Goal: Task Accomplishment & Management: Manage account settings

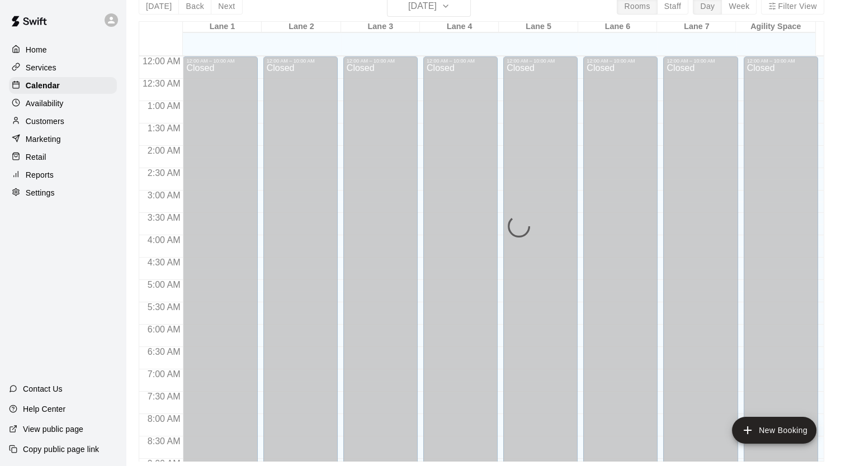
scroll to position [333, 0]
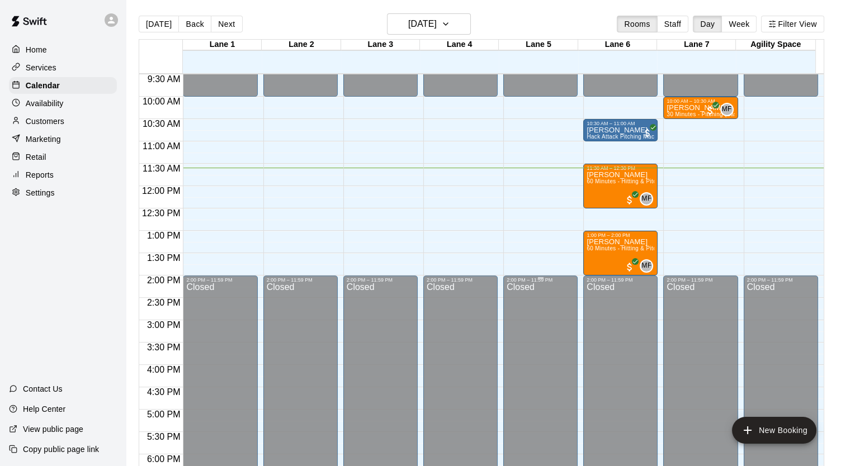
scroll to position [407, 0]
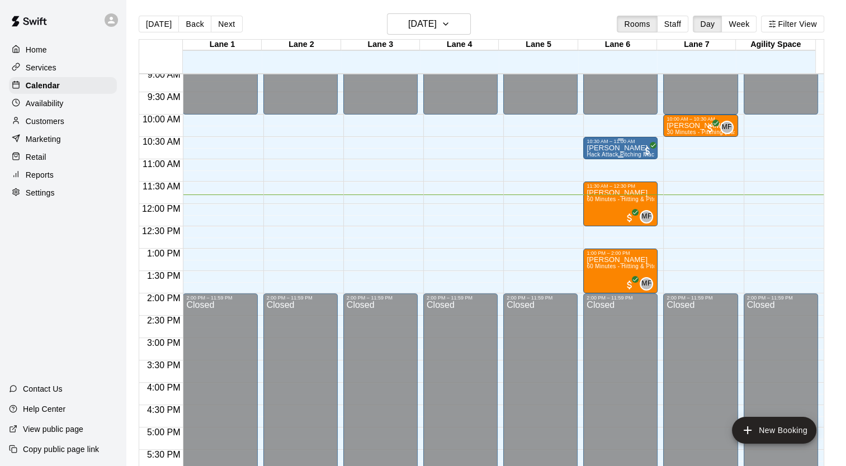
click at [625, 140] on div "10:30 AM – 11:00 AM" at bounding box center [621, 142] width 68 height 6
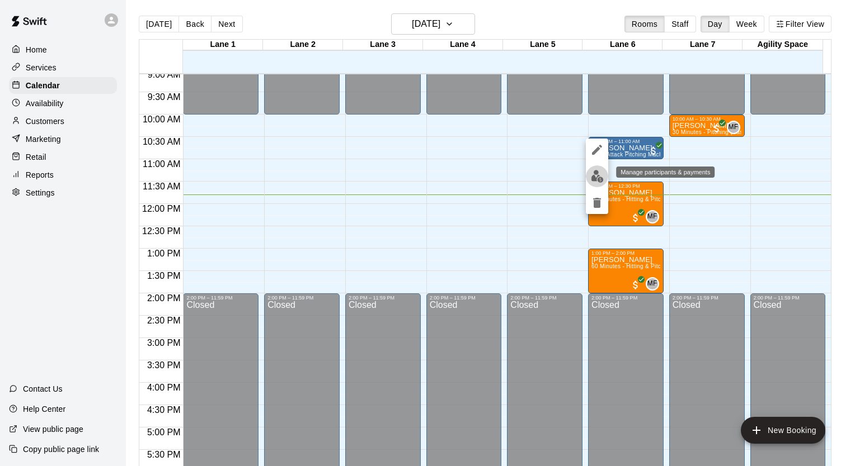
click at [593, 184] on button "edit" at bounding box center [597, 177] width 22 height 22
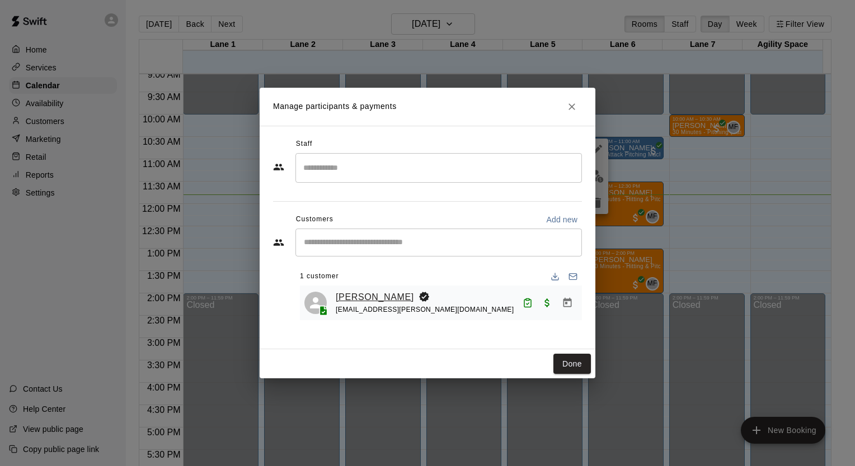
click at [357, 296] on link "[PERSON_NAME]" at bounding box center [375, 297] width 78 height 15
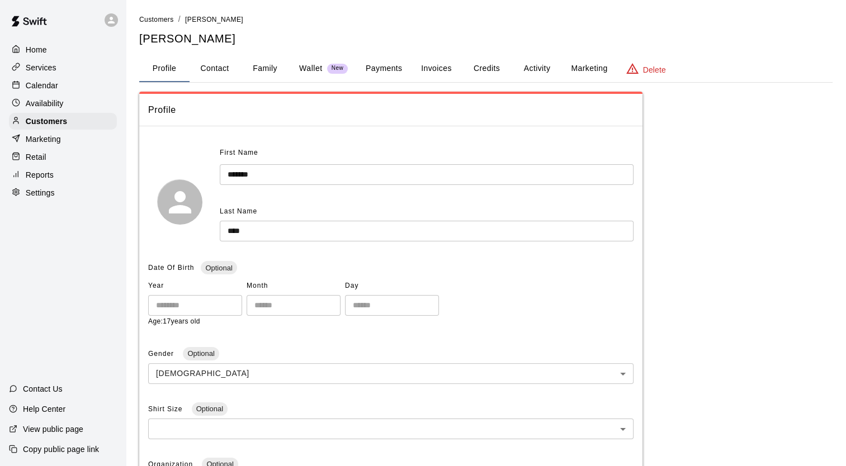
click at [545, 70] on button "Activity" at bounding box center [537, 68] width 50 height 27
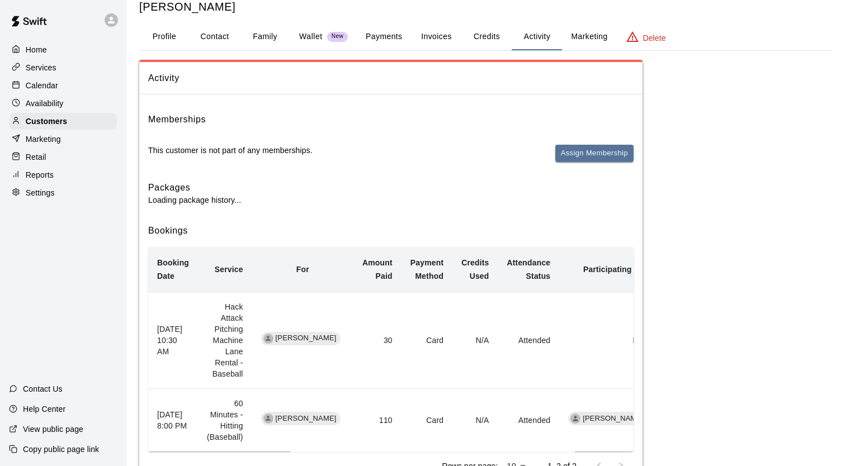
scroll to position [48, 0]
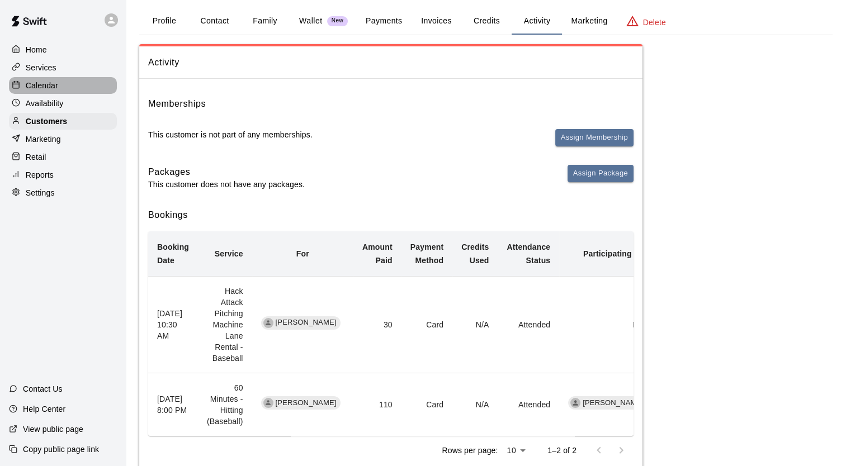
click at [45, 84] on p "Calendar" at bounding box center [42, 85] width 32 height 11
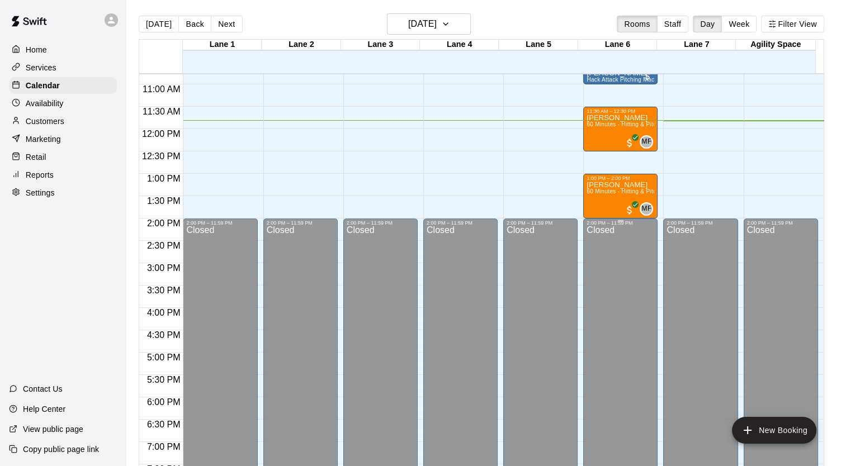
scroll to position [360, 0]
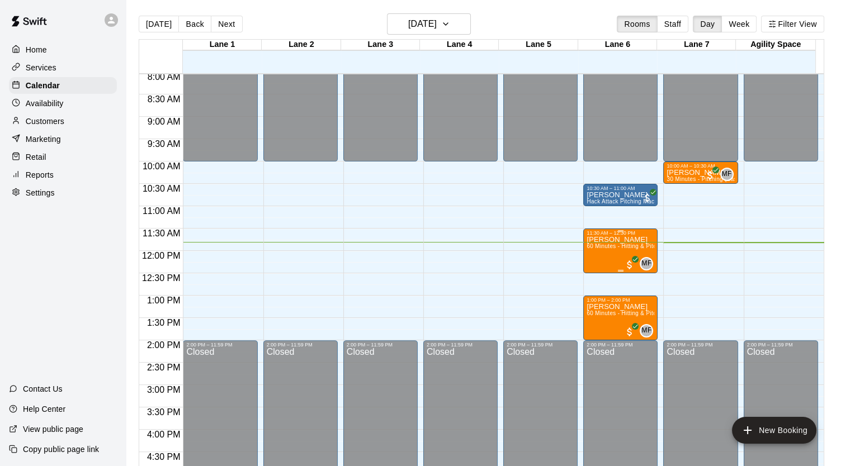
click at [593, 251] on div "[PERSON_NAME] 60 Minutes - Hitting & Pitching (Baseball)" at bounding box center [621, 469] width 68 height 466
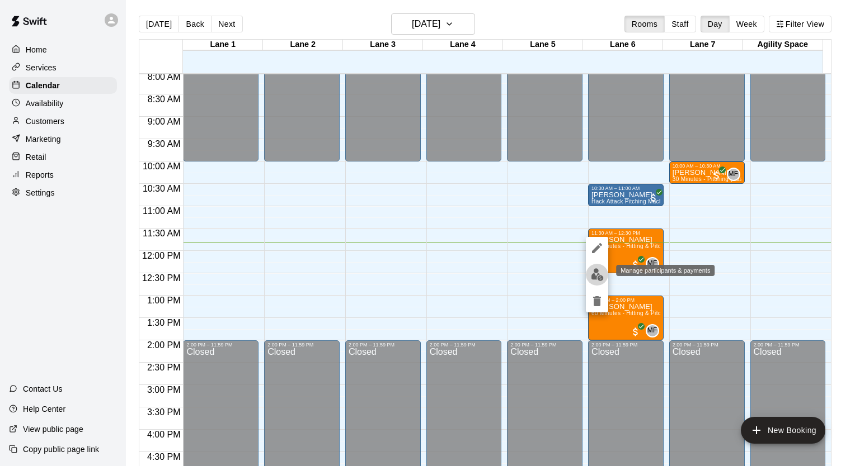
click at [597, 273] on img "edit" at bounding box center [597, 274] width 13 height 13
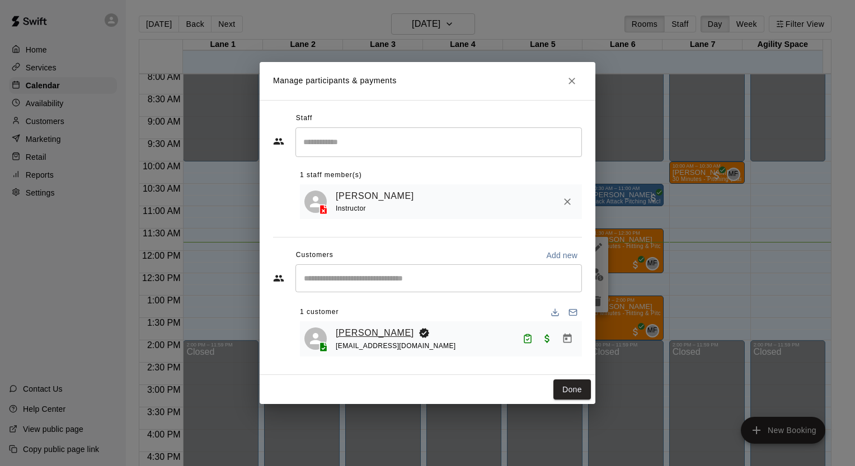
click at [356, 328] on link "[PERSON_NAME]" at bounding box center [375, 333] width 78 height 15
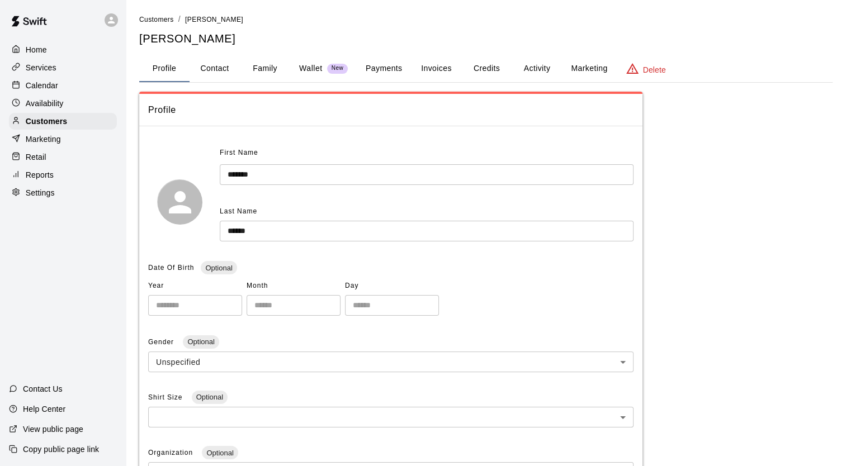
click at [529, 68] on button "Activity" at bounding box center [537, 68] width 50 height 27
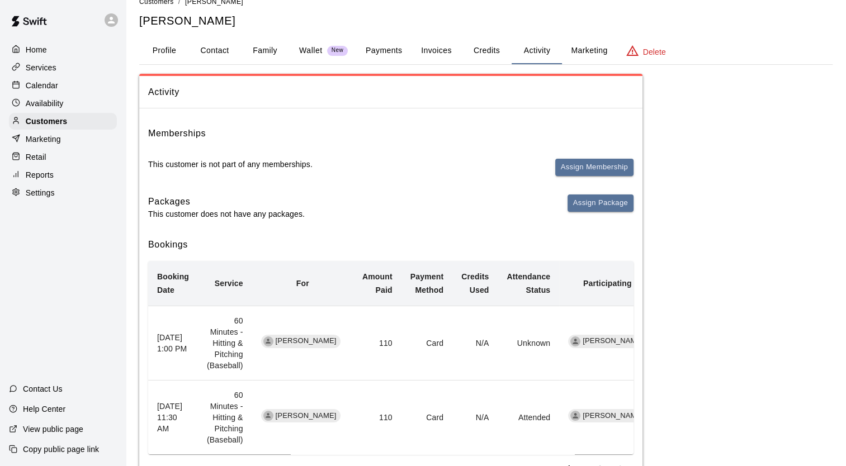
scroll to position [48, 0]
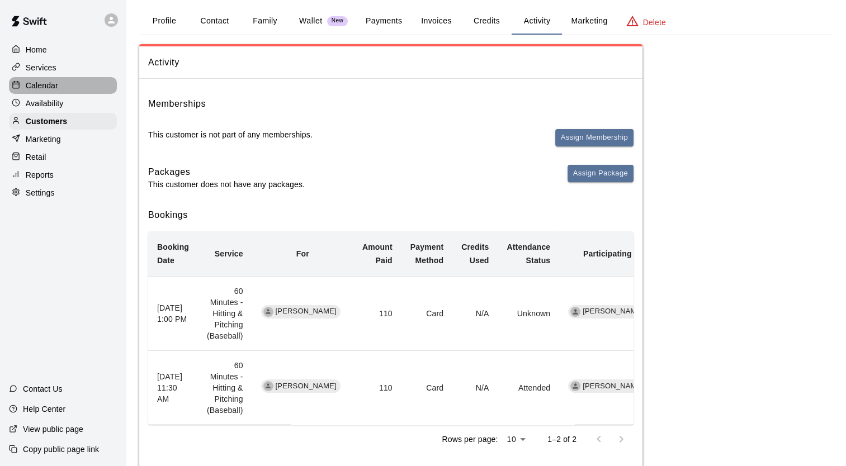
click at [67, 88] on div "Calendar" at bounding box center [63, 85] width 108 height 17
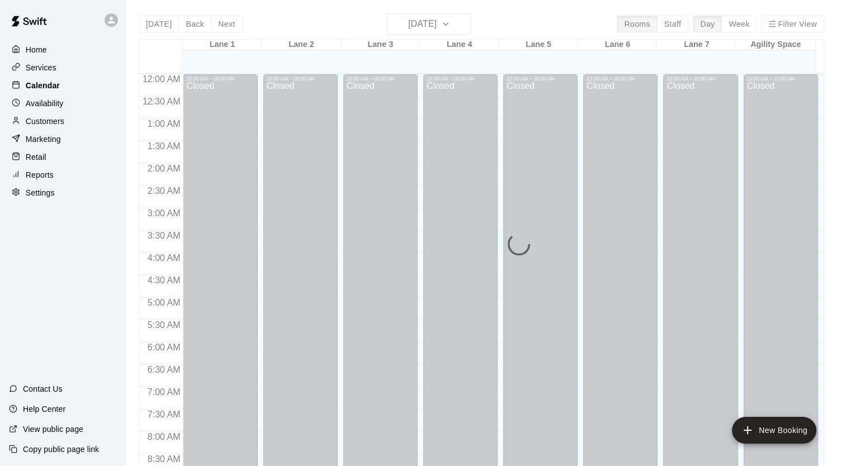
scroll to position [528, 0]
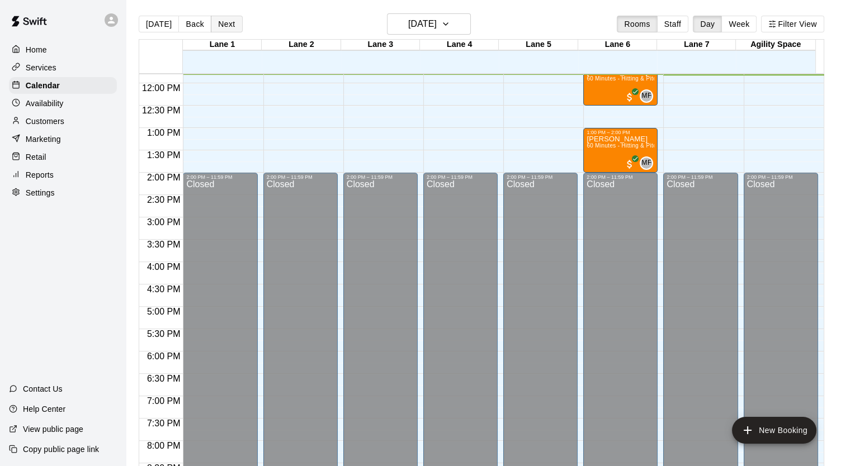
click at [228, 22] on button "Next" at bounding box center [226, 24] width 31 height 17
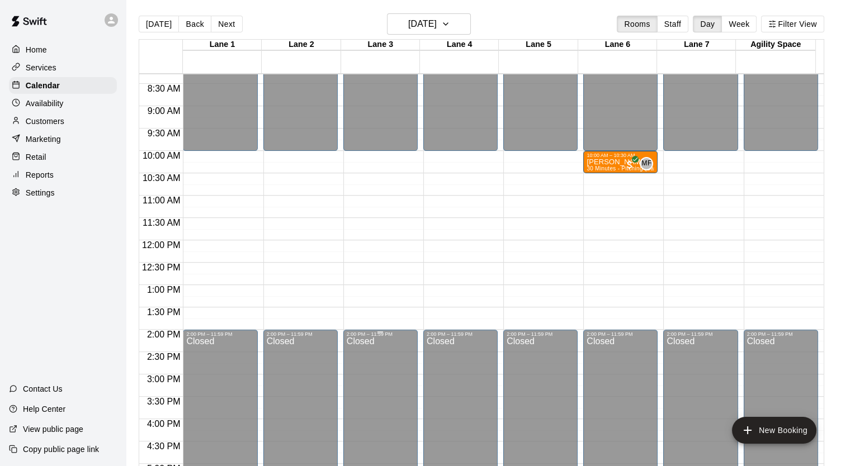
scroll to position [304, 0]
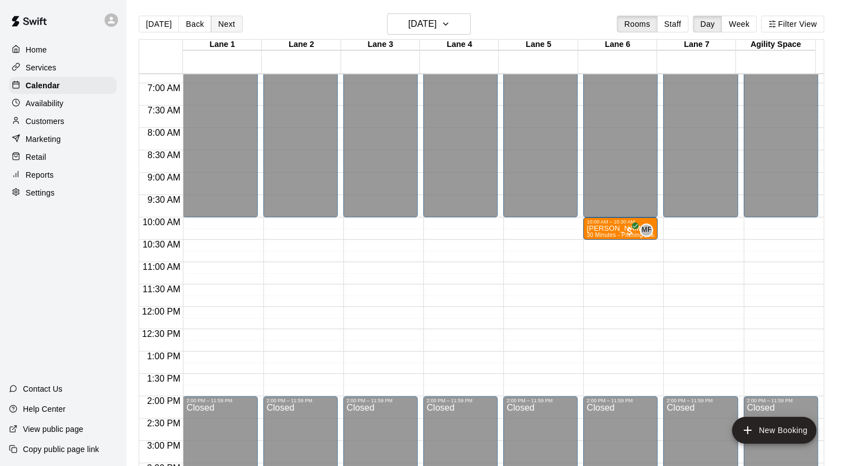
click at [219, 24] on button "Next" at bounding box center [226, 24] width 31 height 17
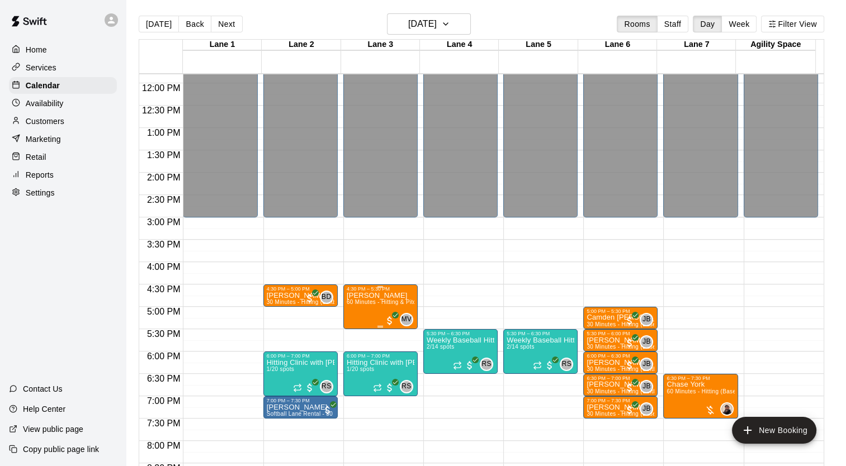
scroll to position [584, 0]
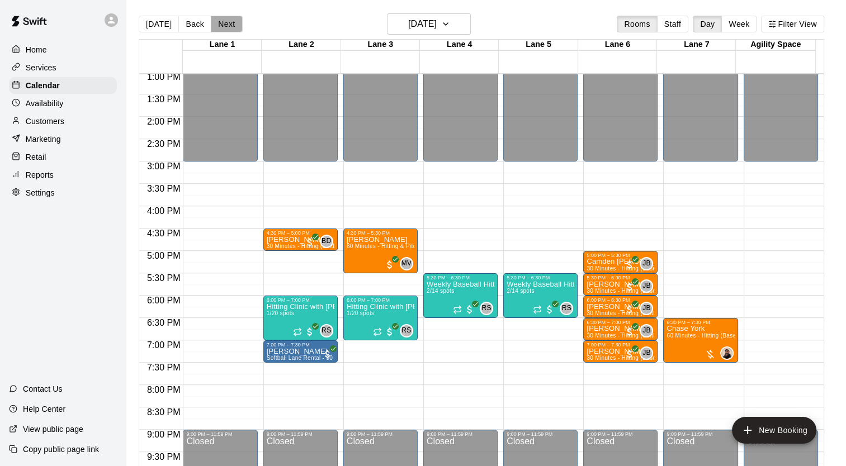
click at [233, 28] on button "Next" at bounding box center [226, 24] width 31 height 17
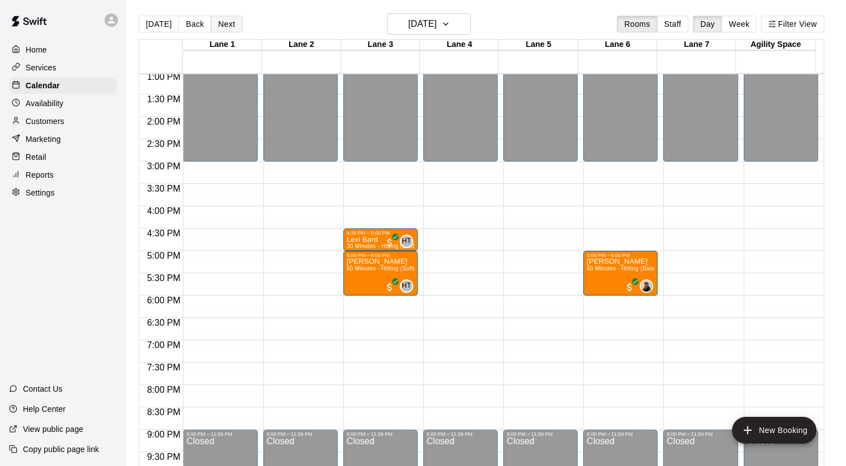
click at [232, 28] on button "Next" at bounding box center [226, 24] width 31 height 17
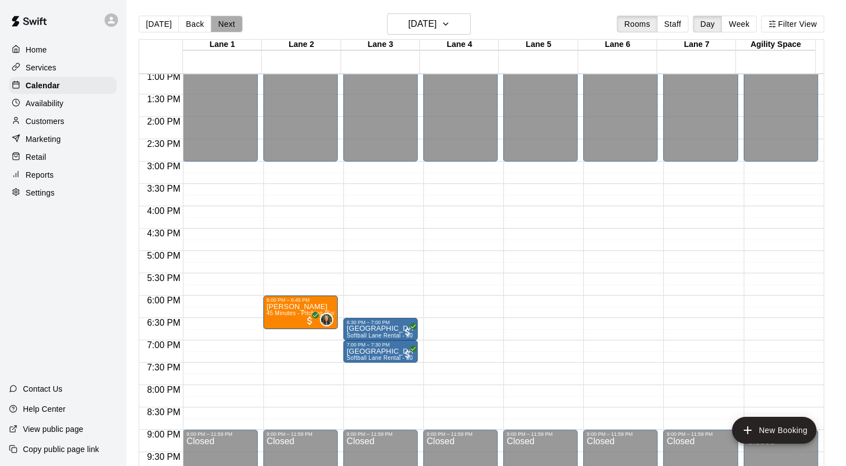
click at [232, 28] on button "Next" at bounding box center [226, 24] width 31 height 17
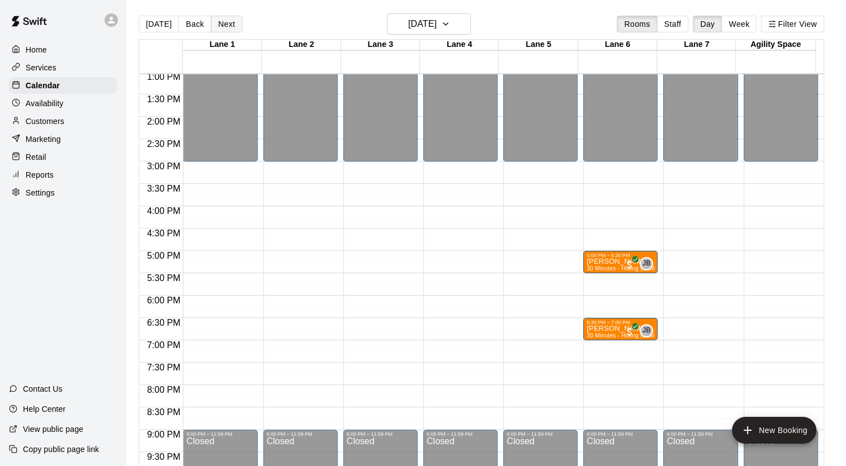
click at [232, 28] on button "Next" at bounding box center [226, 24] width 31 height 17
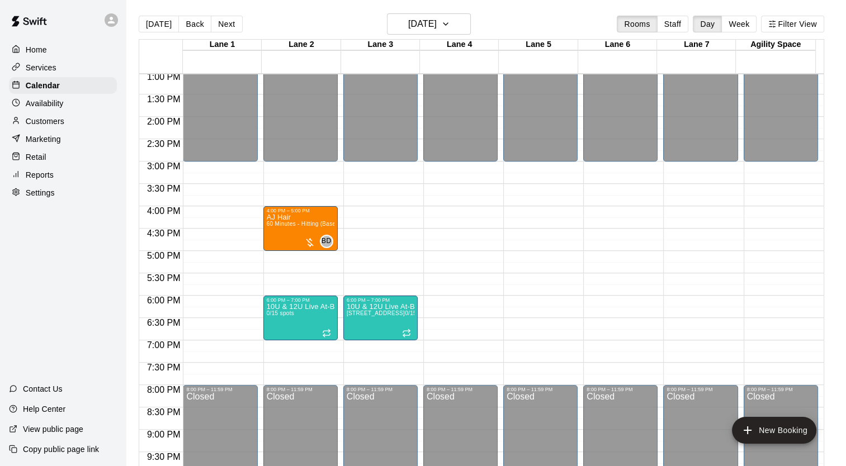
click at [147, 21] on button "[DATE]" at bounding box center [159, 24] width 40 height 17
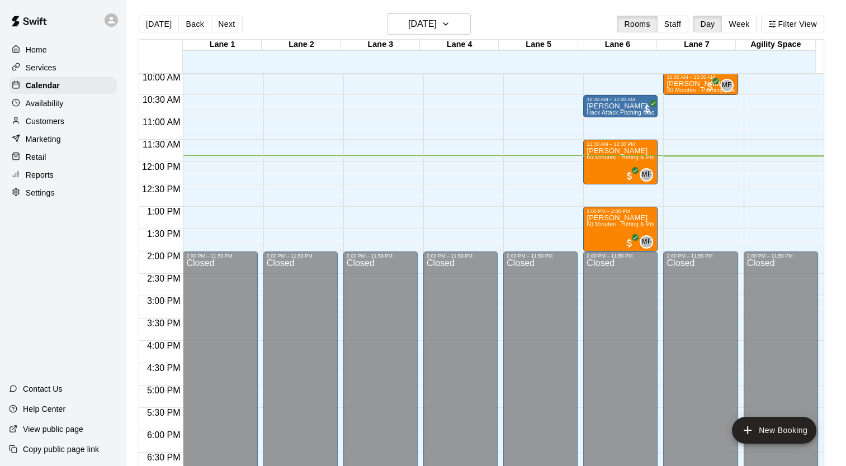
scroll to position [304, 0]
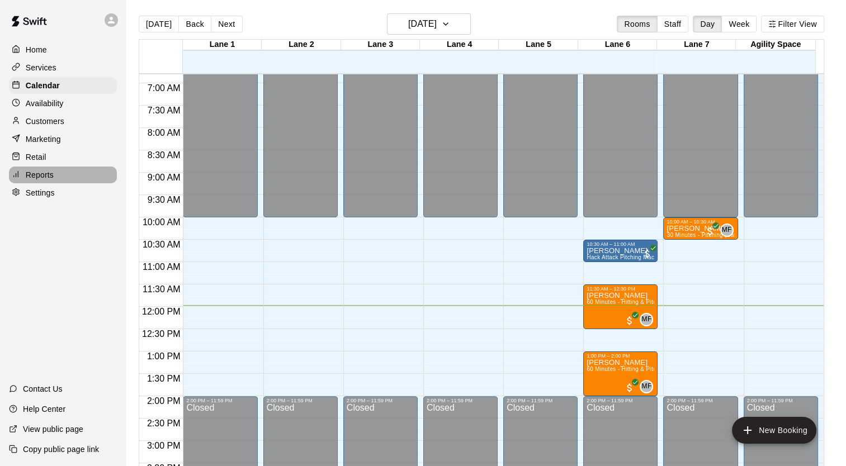
click at [56, 180] on div "Reports" at bounding box center [63, 175] width 108 height 17
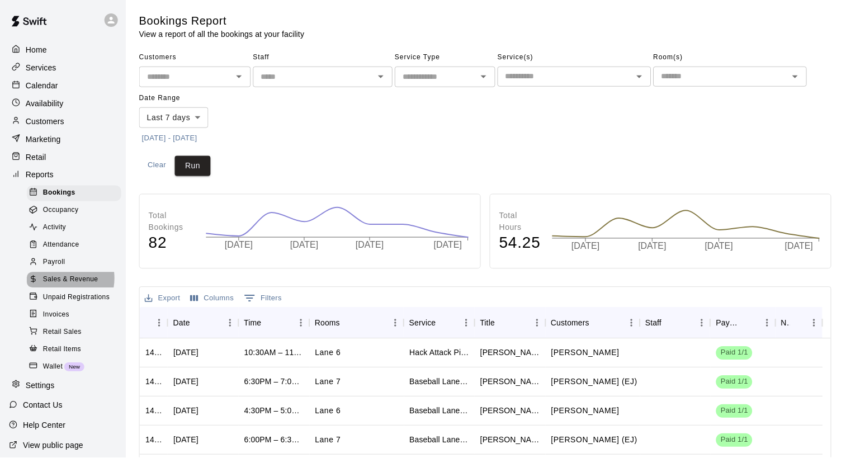
click at [59, 286] on span "Sales & Revenue" at bounding box center [70, 280] width 55 height 11
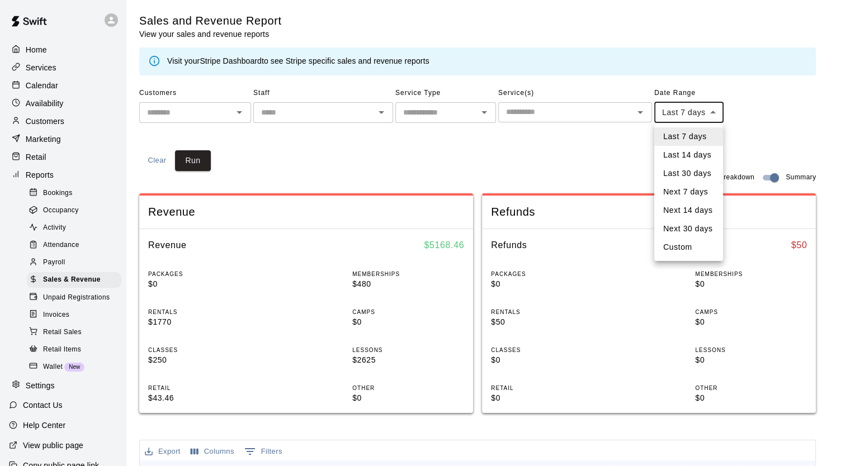
click at [689, 107] on body "Home Services Calendar Availability Customers Marketing Retail Reports Bookings…" at bounding box center [423, 418] width 846 height 836
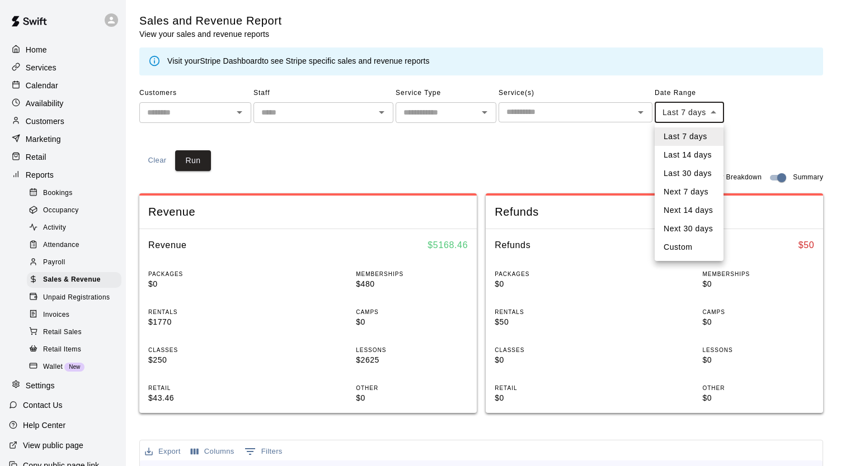
click at [693, 245] on li "Custom" at bounding box center [688, 247] width 69 height 18
type input "******"
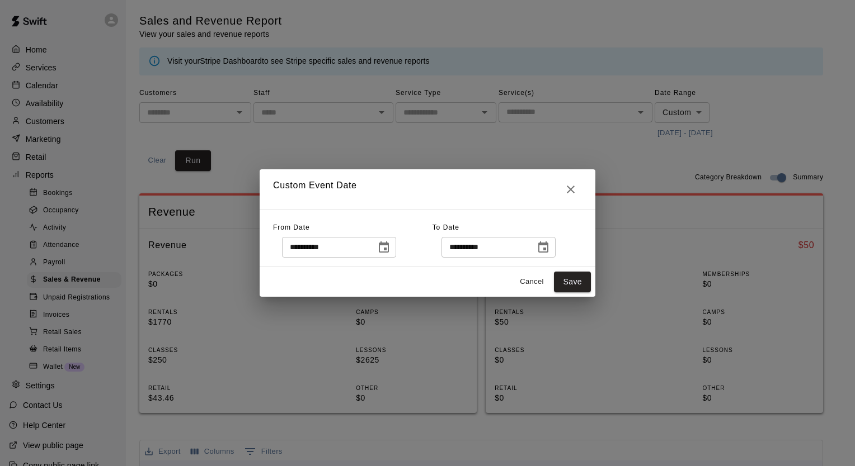
click at [390, 247] on icon "Choose date, selected date is Sep 13, 2025" at bounding box center [383, 247] width 13 height 13
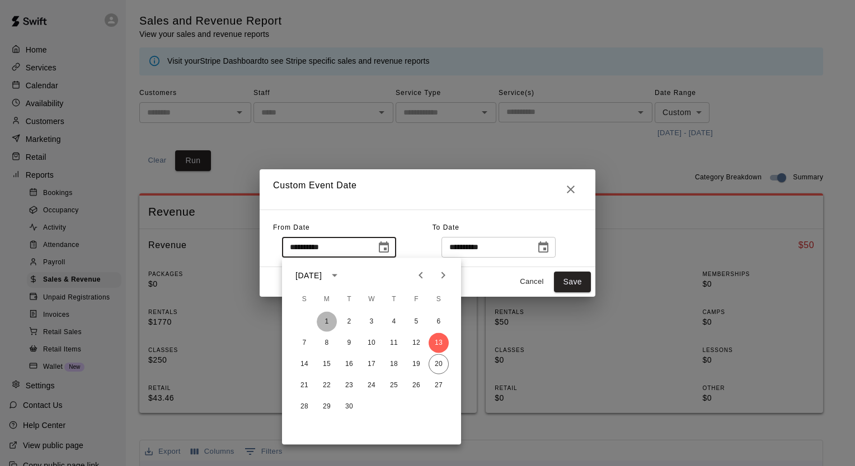
click at [324, 323] on button "1" at bounding box center [327, 322] width 20 height 20
type input "**********"
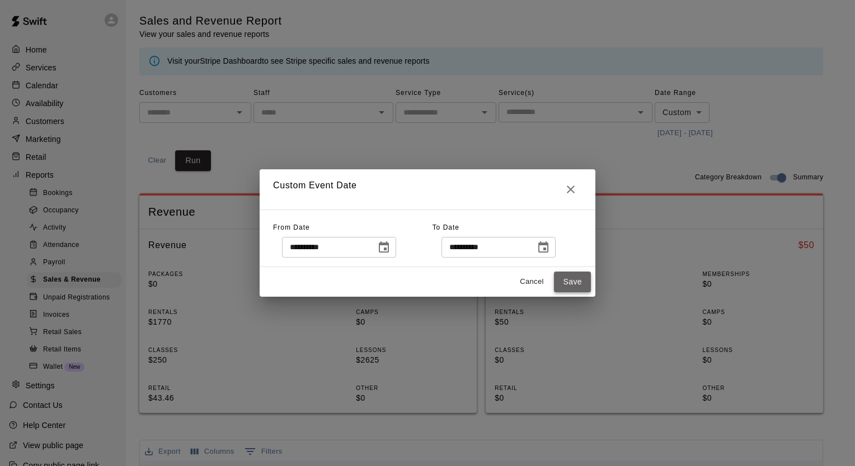
click at [565, 283] on button "Save" at bounding box center [572, 282] width 37 height 21
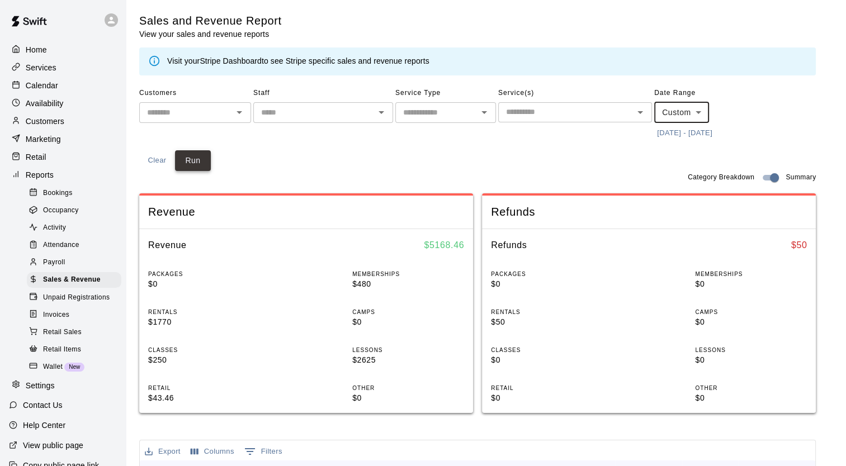
click at [186, 160] on button "Run" at bounding box center [193, 160] width 36 height 21
click at [35, 83] on p "Calendar" at bounding box center [42, 85] width 32 height 11
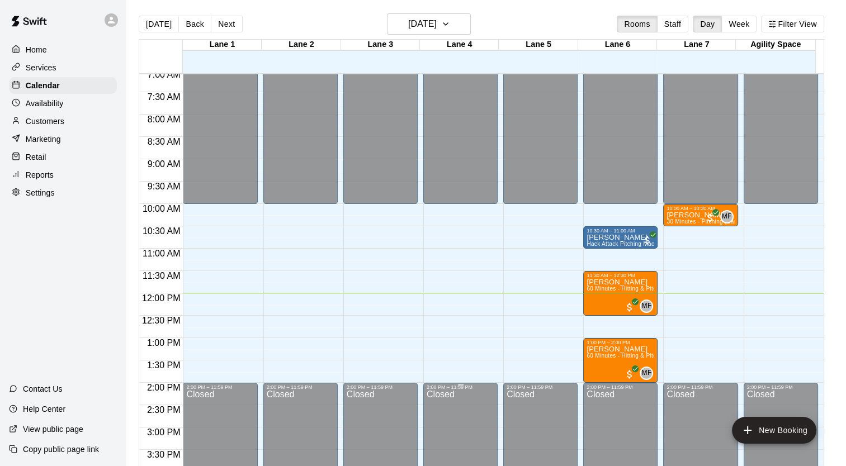
scroll to position [313, 0]
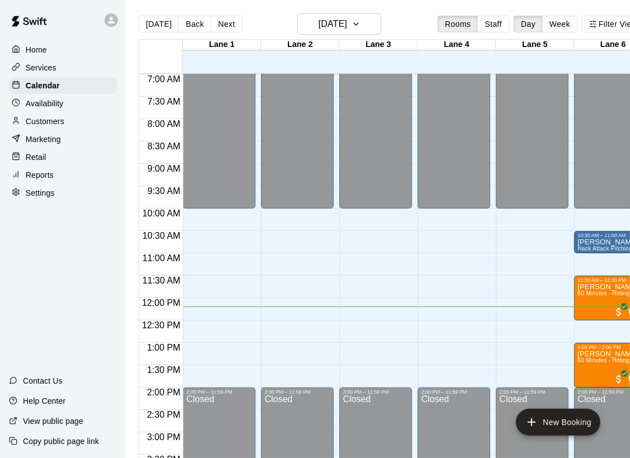
click at [44, 127] on p "Customers" at bounding box center [45, 121] width 39 height 11
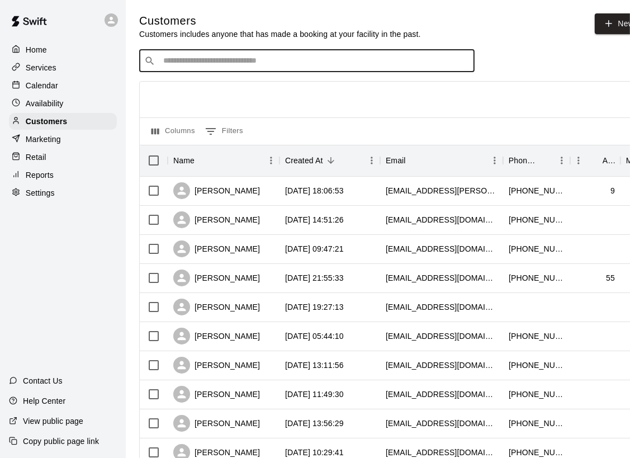
click at [181, 62] on input "Search customers by name or email" at bounding box center [315, 60] width 310 height 11
type input "*******"
click at [280, 99] on div "[PERSON_NAME] [EMAIL_ADDRESS][DOMAIN_NAME]" at bounding box center [318, 92] width 295 height 24
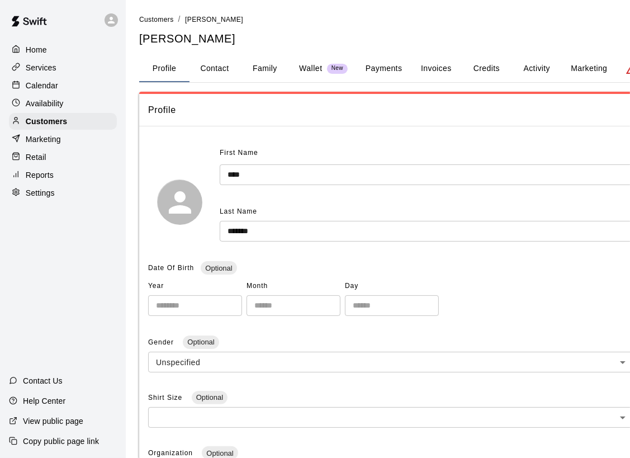
click at [538, 69] on button "Activity" at bounding box center [537, 68] width 50 height 27
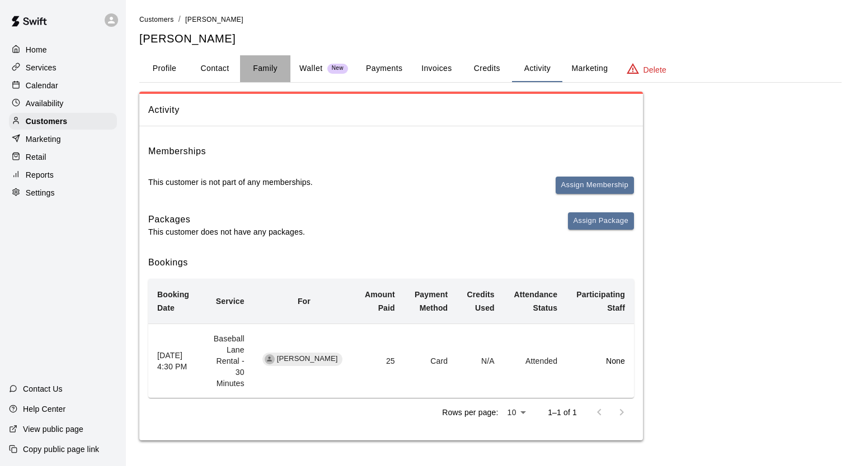
click at [261, 68] on button "Family" at bounding box center [265, 68] width 50 height 27
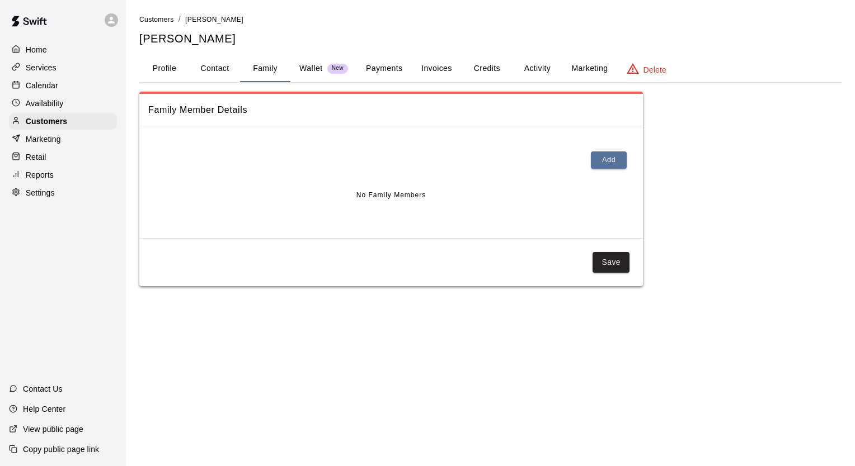
click at [206, 70] on button "Contact" at bounding box center [215, 68] width 50 height 27
select select "**"
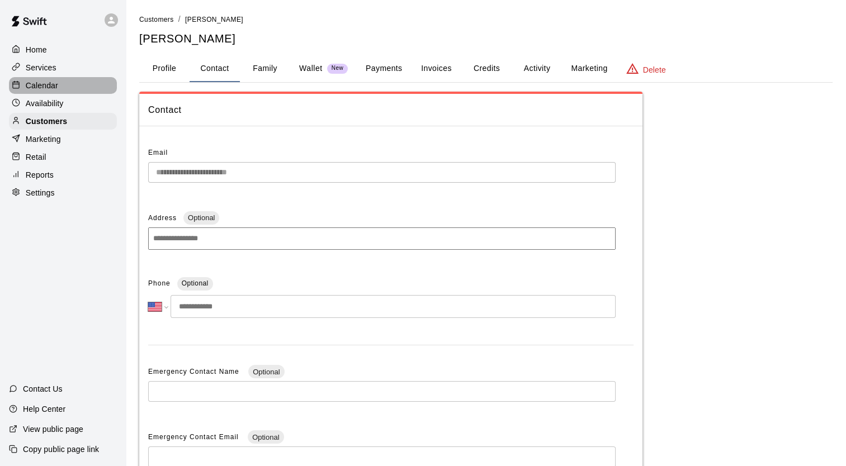
click at [57, 94] on div "Calendar" at bounding box center [63, 85] width 108 height 17
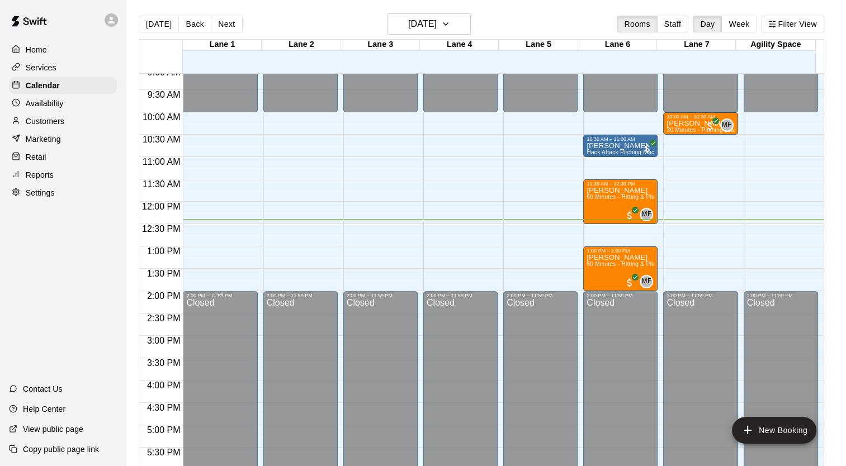
scroll to position [275, 0]
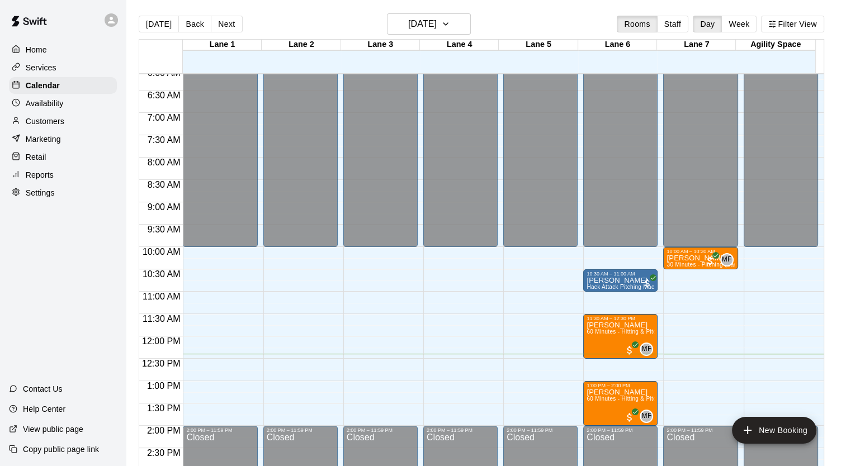
click at [57, 125] on p "Customers" at bounding box center [45, 121] width 39 height 11
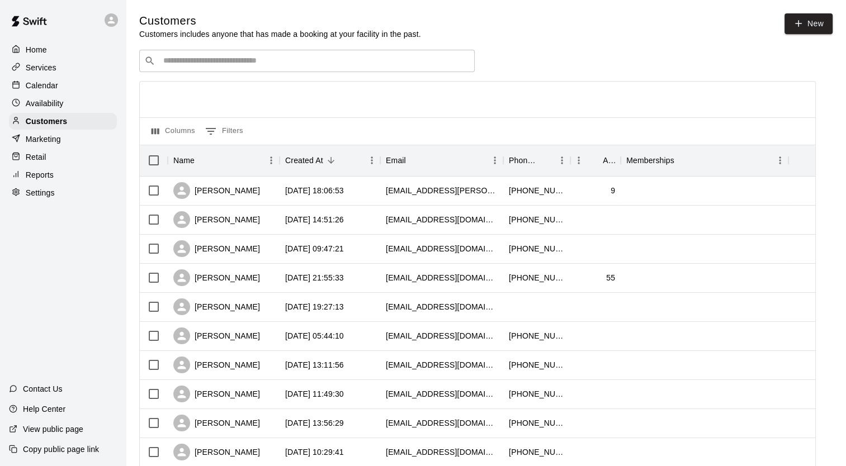
click at [193, 63] on input "Search customers by name or email" at bounding box center [315, 60] width 310 height 11
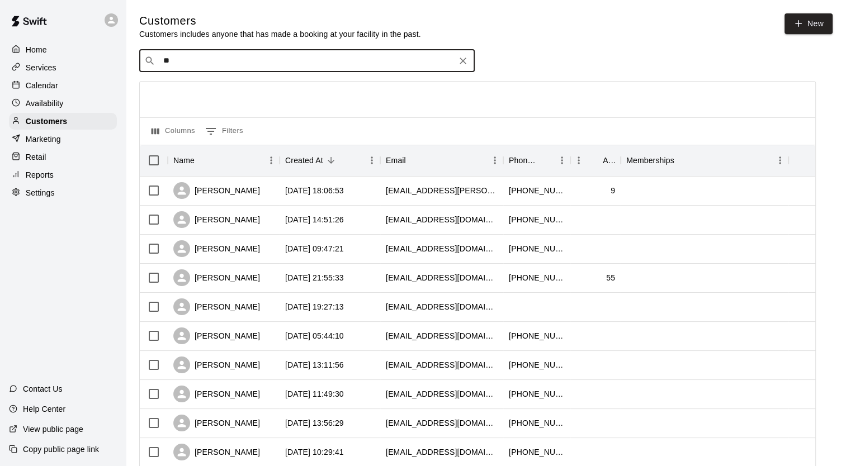
type input "*"
type input "*****"
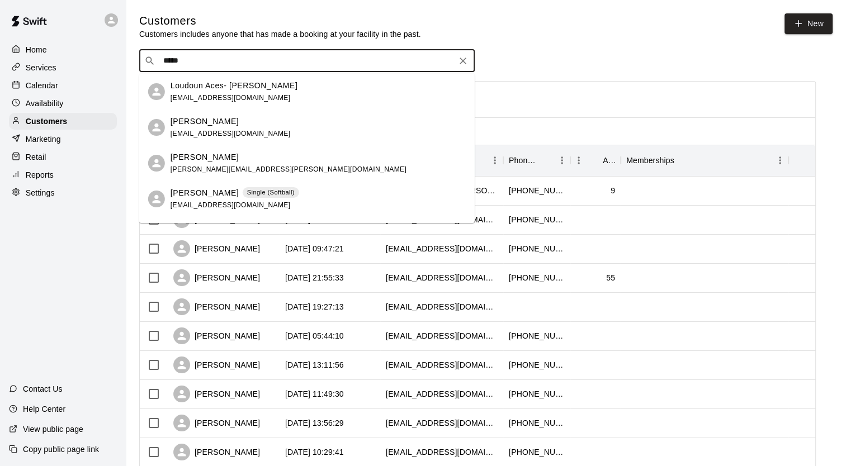
click at [226, 154] on div "[PERSON_NAME]" at bounding box center [289, 158] width 236 height 12
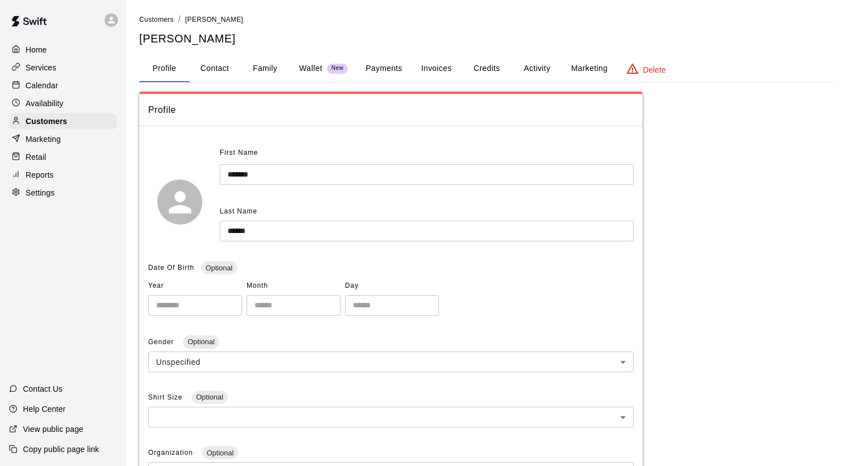
click at [524, 55] on button "Activity" at bounding box center [537, 68] width 50 height 27
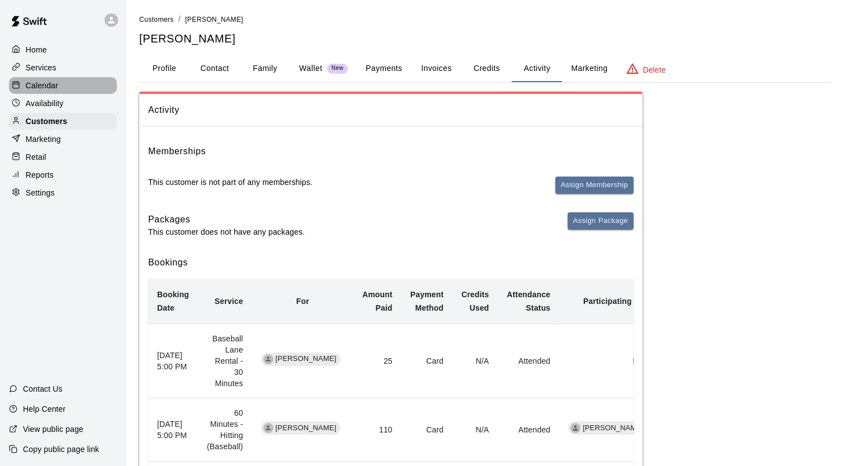
click at [44, 84] on p "Calendar" at bounding box center [42, 85] width 32 height 11
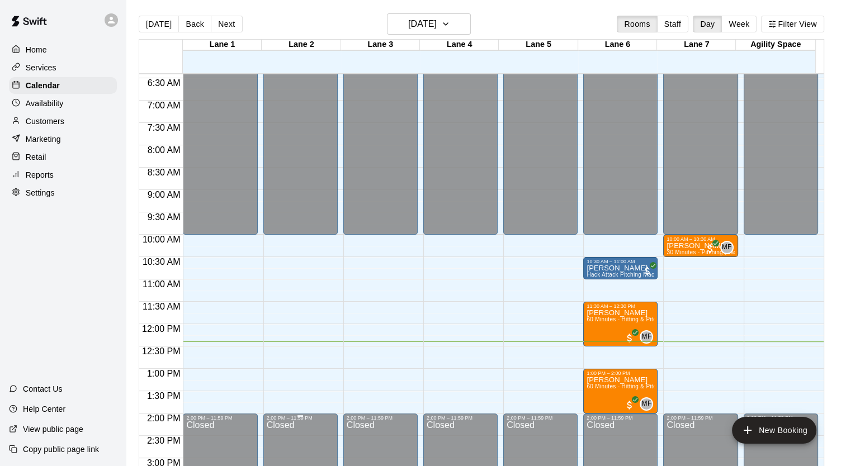
scroll to position [275, 0]
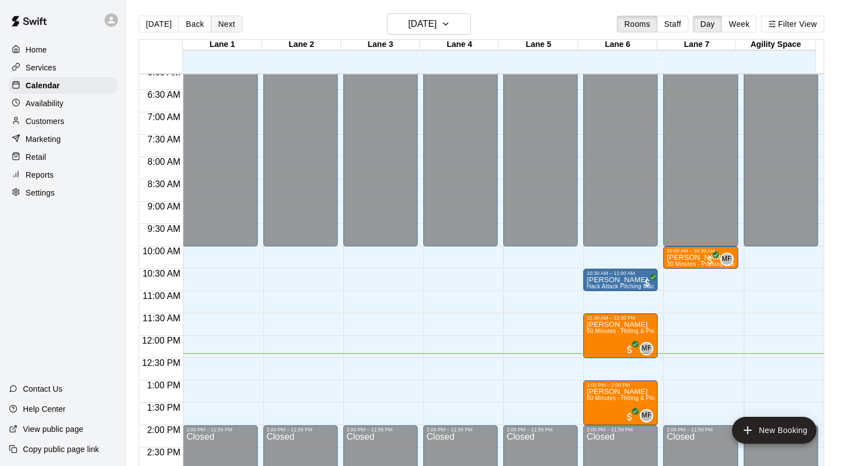
click at [221, 26] on button "Next" at bounding box center [226, 24] width 31 height 17
